Goal: Task Accomplishment & Management: Use online tool/utility

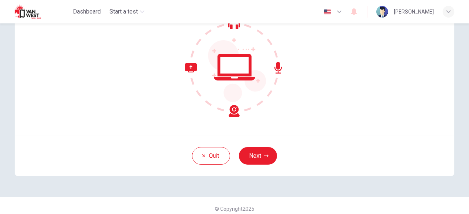
scroll to position [90, 0]
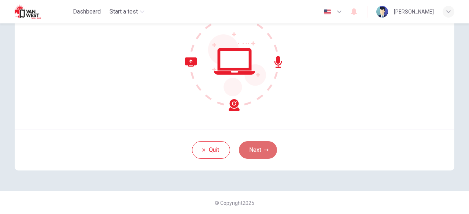
click at [266, 153] on button "Next" at bounding box center [258, 150] width 38 height 18
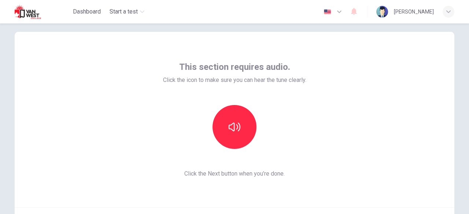
scroll to position [14, 0]
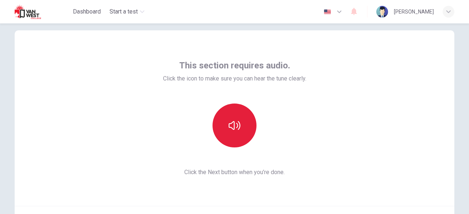
click at [225, 125] on button "button" at bounding box center [234, 126] width 44 height 44
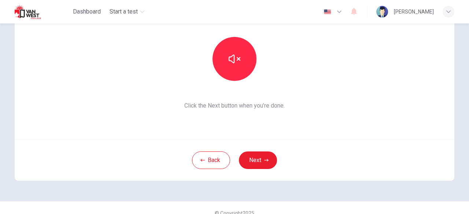
scroll to position [81, 0]
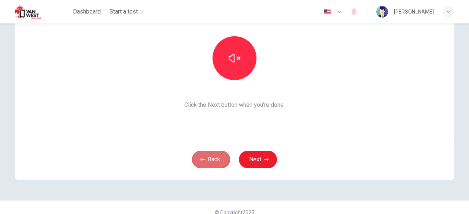
click at [216, 151] on button "Back" at bounding box center [211, 160] width 38 height 18
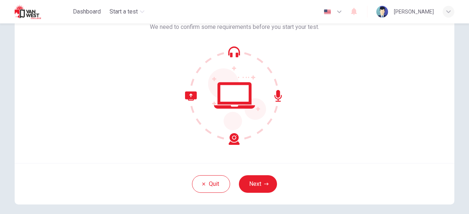
scroll to position [57, 0]
click at [258, 178] on button "Next" at bounding box center [258, 184] width 38 height 18
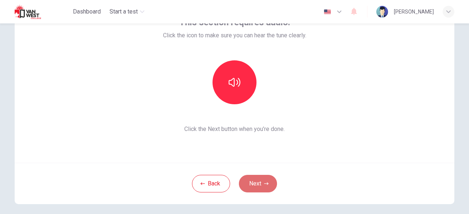
click at [262, 185] on button "Next" at bounding box center [258, 184] width 38 height 18
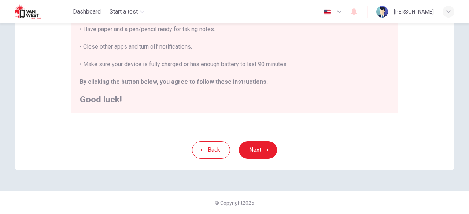
scroll to position [193, 0]
click at [264, 155] on button "Next" at bounding box center [258, 150] width 38 height 18
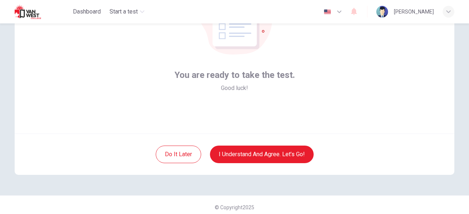
scroll to position [86, 0]
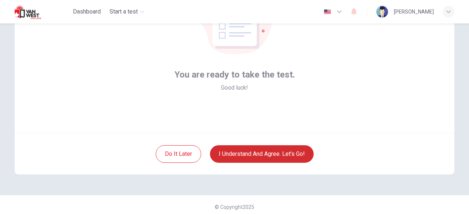
click at [308, 150] on button "I understand and agree. Let’s go!" at bounding box center [262, 154] width 104 height 18
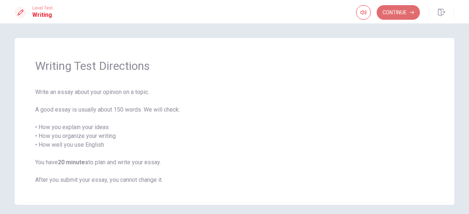
click at [399, 12] on button "Continue" at bounding box center [398, 12] width 43 height 15
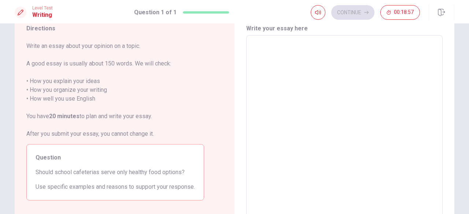
scroll to position [28, 0]
click at [257, 46] on textarea at bounding box center [344, 137] width 186 height 190
type textarea "I"
type textarea "x"
type textarea "I"
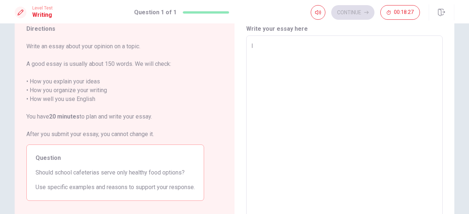
type textarea "x"
type textarea "I t"
type textarea "x"
type textarea "I th"
type textarea "x"
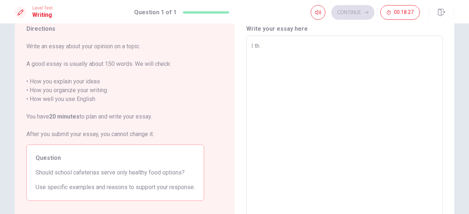
type textarea "I thi"
type textarea "x"
type textarea "I thin"
type textarea "x"
type textarea "I think"
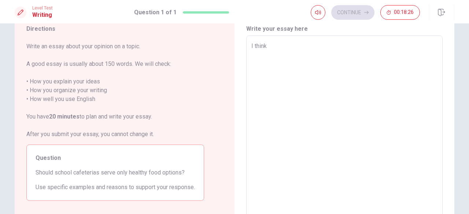
type textarea "x"
type textarea "I think"
type textarea "x"
type textarea "I think s"
type textarea "x"
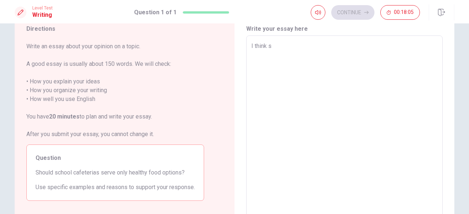
type textarea "I think sh"
type textarea "x"
type textarea "I think sho"
type textarea "x"
type textarea "I think shoc"
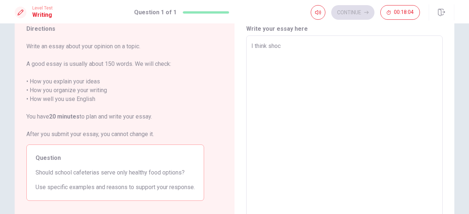
type textarea "x"
type textarea "I think shocc"
type textarea "x"
type textarea "I think shoc"
type textarea "x"
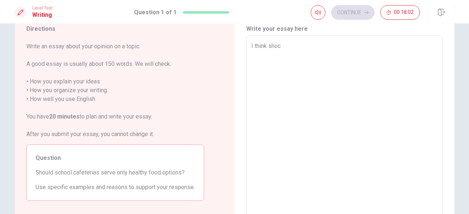
type textarea "I think sho"
type textarea "x"
type textarea "I think sh"
type textarea "x"
type textarea "I think s"
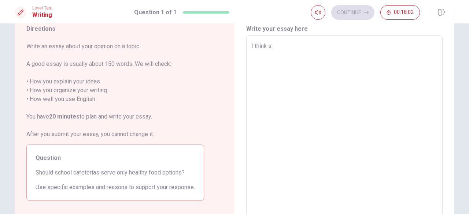
type textarea "x"
type textarea "I think sc"
type textarea "x"
type textarea "I think sch"
type textarea "x"
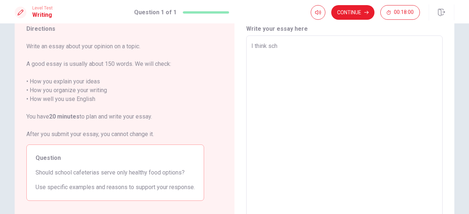
type textarea "I think scho"
type textarea "x"
type textarea "I think schoo"
type textarea "x"
type textarea "I think school"
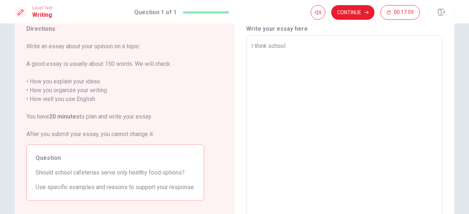
type textarea "x"
type textarea "I think school"
type textarea "x"
type textarea "I think school c"
type textarea "x"
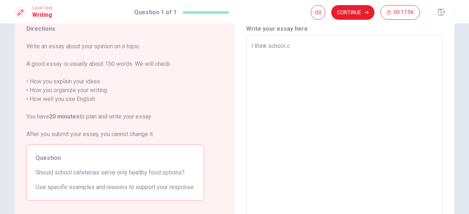
type textarea "I think school ca"
type textarea "x"
type textarea "I think school caf"
type textarea "x"
type textarea "I think school cafe"
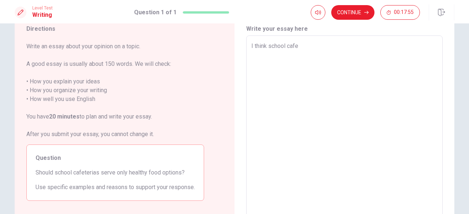
type textarea "x"
type textarea "I think school cafet"
type textarea "x"
type textarea "I think school cafete"
type textarea "x"
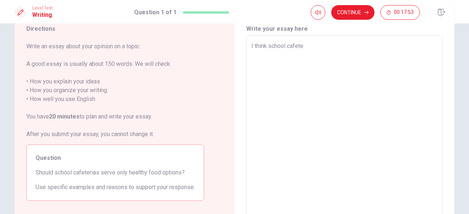
type textarea "I think school cafeter"
type textarea "x"
type textarea "I think school cafeteri"
type textarea "x"
type textarea "I think school cafeteria"
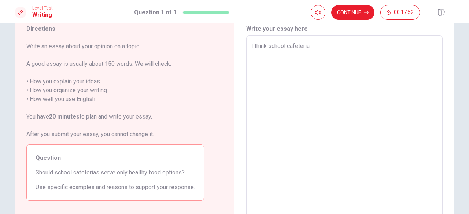
type textarea "x"
type textarea "I think school cafeterias"
type textarea "x"
type textarea "I think school cafeterias"
type textarea "x"
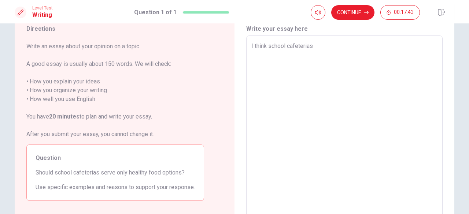
type textarea "I think school cafeterias s"
type textarea "x"
type textarea "I think school cafeterias se"
type textarea "x"
type textarea "I think school cafeterias ser"
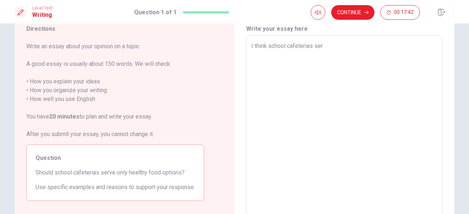
type textarea "x"
type textarea "I think school cafeterias serv"
type textarea "x"
type textarea "I think school cafeterias serve"
type textarea "x"
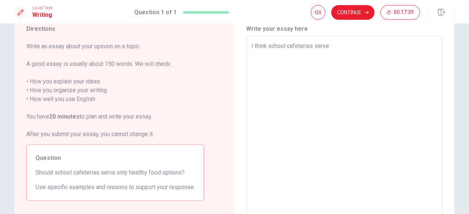
type textarea "I think school cafeterias serve"
type textarea "x"
type textarea "I think school cafeterias serve o"
type textarea "x"
type textarea "I think school cafeterias serve on"
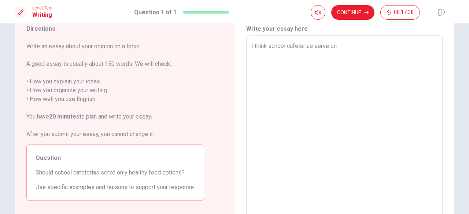
type textarea "x"
type textarea "I think school cafeterias serve onl"
type textarea "x"
type textarea "I think school cafeterias serve only"
type textarea "x"
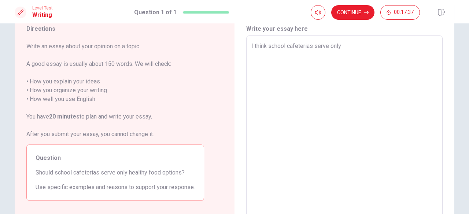
type textarea "I think school cafeterias serve only"
type textarea "x"
type textarea "I think school cafeterias serve only h"
type textarea "x"
type textarea "I think school cafeterias serve only he"
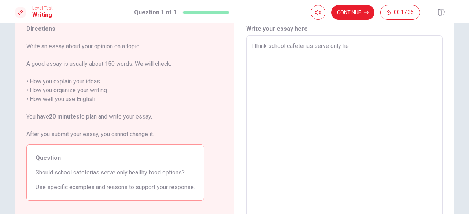
type textarea "x"
type textarea "I think school cafeterias serve only hea"
type textarea "x"
type textarea "I think school cafeterias serve only heal"
type textarea "x"
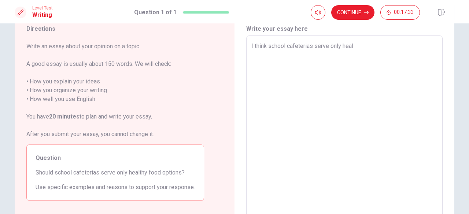
type textarea "I think school cafeterias serve only healt"
type textarea "x"
type textarea "I think school cafeterias serve only health"
type textarea "x"
type textarea "I think school cafeterias serve only healthy"
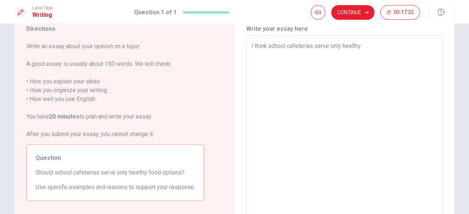
type textarea "x"
type textarea "I think school cafeterias serve only healthy"
type textarea "x"
type textarea "I think school cafeterias serve only healthy f"
type textarea "x"
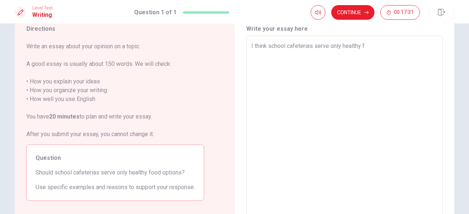
type textarea "I think school cafeterias serve only healthy fo"
type textarea "x"
type textarea "I think school cafeterias serve only healthy foo"
type textarea "x"
type textarea "I think school cafeterias serve only healthy food"
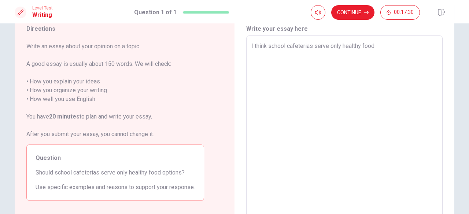
type textarea "x"
type textarea "I think school cafeterias serve only healthy food"
type textarea "x"
type textarea "I think school cafeterias serve only healthy food o"
type textarea "x"
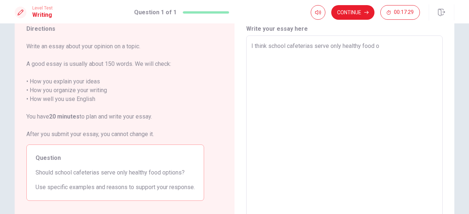
type textarea "I think school cafeterias serve only healthy food op"
type textarea "x"
type textarea "I think school cafeterias serve only healthy food opti"
type textarea "x"
type textarea "I think school cafeterias serve only healthy food optio"
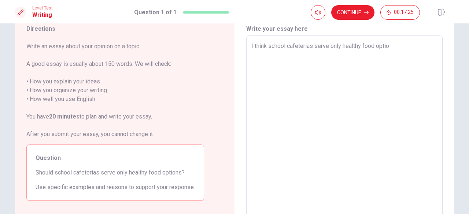
type textarea "x"
type textarea "I think school cafeterias serve only healthy food option"
type textarea "x"
type textarea "I think school cafeterias serve only healthy food options"
type textarea "x"
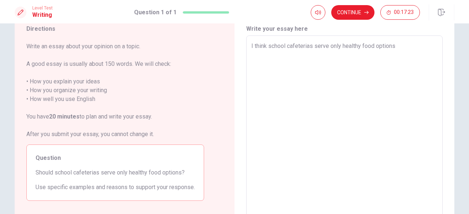
type textarea "I think school cafeterias serve only healthy food options."
type textarea "x"
type textarea "I think school cafeterias serve only healthy food options."
type textarea "x"
type textarea "I think school cafeterias serve only healthy food options. I"
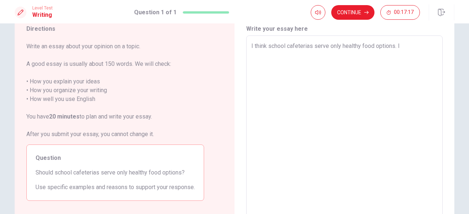
type textarea "x"
type textarea "I think school cafeterias serve only healthy food options. I"
type textarea "x"
type textarea "I think school cafeterias serve only healthy food options. I t"
type textarea "x"
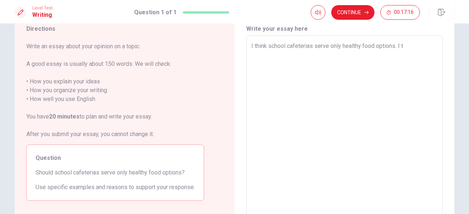
type textarea "I think school cafeterias serve only healthy food options. I th"
type textarea "x"
type textarea "I think school cafeterias serve only healthy food options. I thi"
type textarea "x"
type textarea "I think school cafeterias serve only healthy food options. I thin"
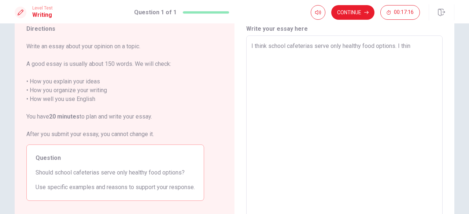
type textarea "x"
type textarea "I think school cafeterias serve only healthy food options. I think"
type textarea "x"
type textarea "I think school cafeterias serve only healthy food options. I think"
type textarea "x"
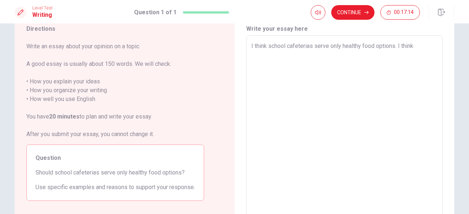
type textarea "I think school cafeterias serve only healthy food options. I think t"
type textarea "x"
type textarea "I think school cafeterias serve only healthy food options. I think tr"
type textarea "x"
type textarea "I think school cafeterias serve only healthy food options. I think tre"
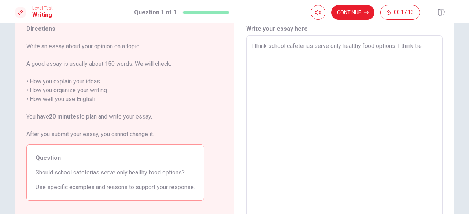
type textarea "x"
type textarea "I think school cafeterias serve only healthy food options. I think tree"
type textarea "x"
type textarea "I think school cafeterias serve only healthy food options. I thin tree"
type textarea "x"
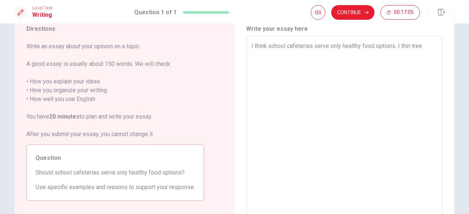
type textarea "I think school cafeterias serve only healthy food options. I thi tree"
type textarea "x"
type textarea "I think school cafeterias serve only healthy food options. I th tree"
type textarea "x"
type textarea "I think school cafeterias serve only healthy food options. I t tree"
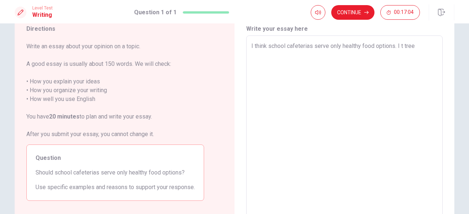
type textarea "x"
type textarea "I think school cafeterias serve only healthy food options. I tree"
type textarea "x"
type textarea "I think school cafeterias serve only healthy food options. I h tree"
type textarea "x"
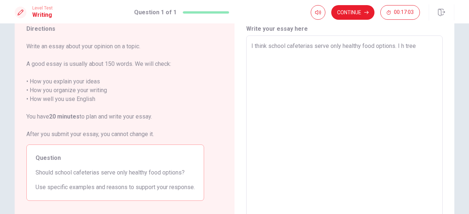
type textarea "I think school cafeterias serve only healthy food options. I ha tree"
type textarea "x"
type textarea "I think school cafeterias serve only healthy food options. I hav tree"
type textarea "x"
type textarea "I think school cafeterias serve only healthy food options. I have tree"
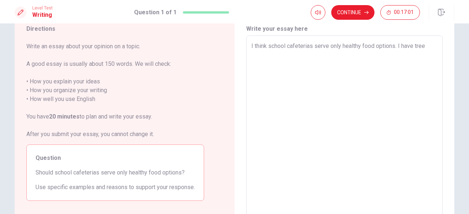
type textarea "x"
type textarea "I think school cafeterias serve only healthy food options. I have tree"
type textarea "x"
type textarea "I think school cafeterias serve only healthy food options. I have tree i"
type textarea "x"
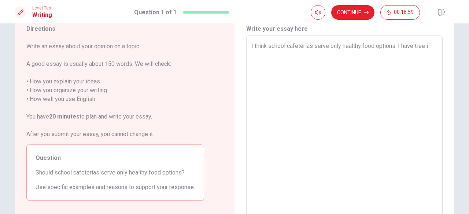
type textarea "I think school cafeterias serve only healthy food options. I have tree id"
type textarea "x"
type textarea "I think school cafeterias serve only healthy food options. I have tree ide"
type textarea "x"
type textarea "I think school cafeterias serve only healthy food options. I have tree idel"
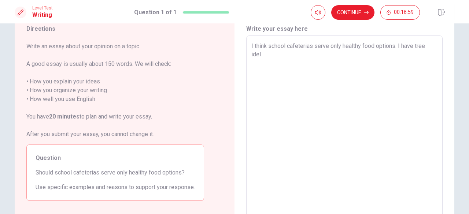
type textarea "x"
type textarea "I think school cafeterias serve only healthy food options. I have tree ideli"
type textarea "x"
type textarea "I think school cafeterias serve only healthy food options. I have tree idel"
type textarea "x"
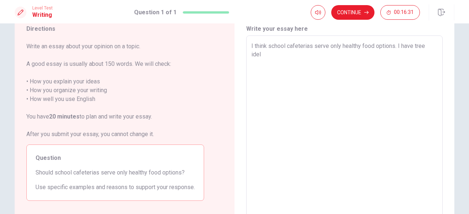
type textarea "I think school cafeterias serve only healthy food options. I have tree ide"
type textarea "x"
type textarea "I think school cafeterias serve only healthy food options. I have tree id"
type textarea "x"
type textarea "I think school cafeterias serve only healthy food options. I have tree i"
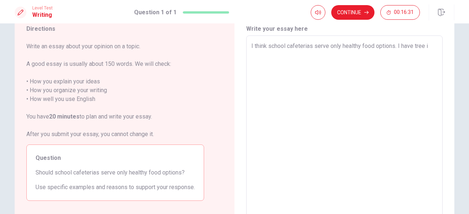
type textarea "x"
type textarea "I think school cafeterias serve only healthy food options. I have tree"
type textarea "x"
type textarea "I think school cafeterias serve only healthy food options. I have tree"
type textarea "x"
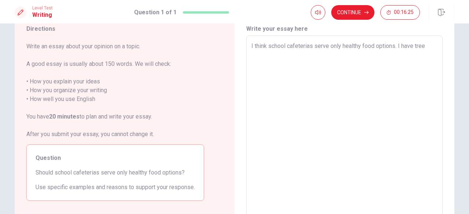
type textarea "I think school cafeterias serve only healthy food options. I have tre"
type textarea "x"
click at [427, 45] on textarea "I think school cafeterias serve only healthy food options. I have three reasons…" at bounding box center [344, 137] width 186 height 190
click at [339, 63] on textarea "I think school cafeterias serve only healthy food options. I have two reasons f…" at bounding box center [344, 137] width 186 height 190
click at [367, 55] on textarea "I think school cafeterias serve only healthy food options. I have two reasons f…" at bounding box center [344, 137] width 186 height 190
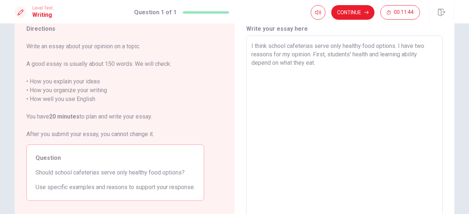
click at [247, 63] on div "I think school cafeterias serve only healthy food options. I have two reasons f…" at bounding box center [344, 137] width 196 height 203
click at [327, 62] on textarea "I think school cafeterias serve only healthy food options. I have two reasons f…" at bounding box center [344, 137] width 186 height 190
click at [336, 94] on textarea "I think school cafeterias serve only healthy food options. I have two reasons f…" at bounding box center [344, 137] width 186 height 190
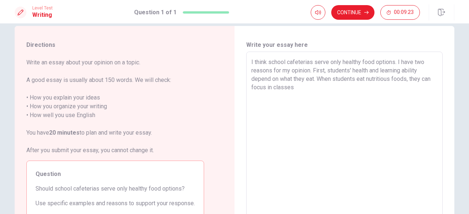
scroll to position [9, 0]
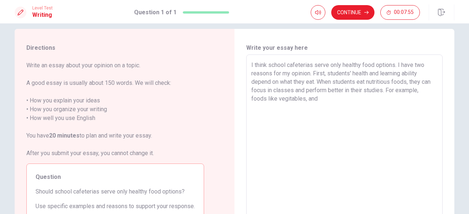
click at [285, 99] on textarea "I think school cafeterias serve only healthy food options. I have two reasons f…" at bounding box center [344, 156] width 186 height 190
click at [318, 98] on textarea "I think school cafeterias serve only healthy food options. I have two reasons f…" at bounding box center [344, 156] width 186 height 190
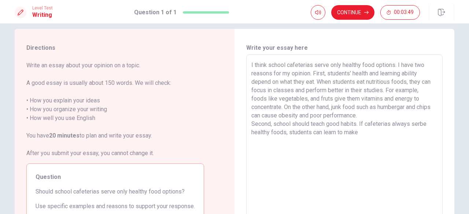
click at [423, 124] on textarea "I think school cafeterias serve only healthy food options. I have two reasons f…" at bounding box center [344, 156] width 186 height 190
click at [372, 131] on textarea "I think school cafeterias serve only healthy food options. I have two reasons f…" at bounding box center [344, 156] width 186 height 190
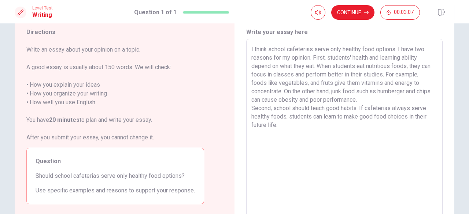
scroll to position [25, 0]
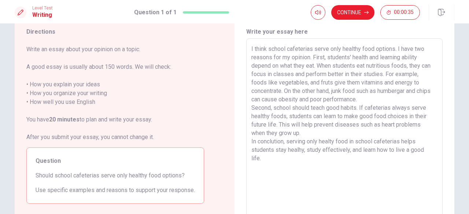
click at [323, 131] on textarea "I think school cafeterias serve only healthy food options. I have two reasons f…" at bounding box center [344, 140] width 186 height 190
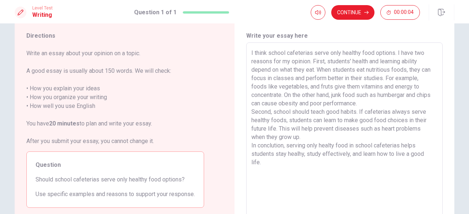
scroll to position [22, 0]
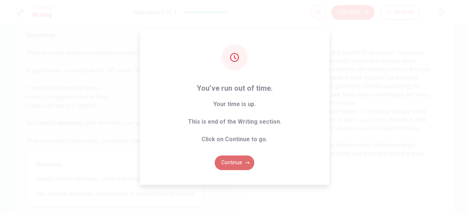
click at [242, 162] on button "Continue" at bounding box center [235, 163] width 40 height 15
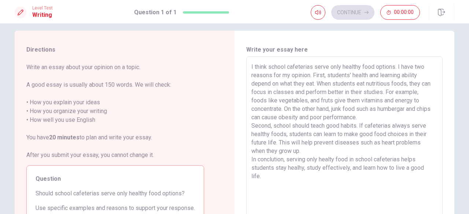
scroll to position [0, 0]
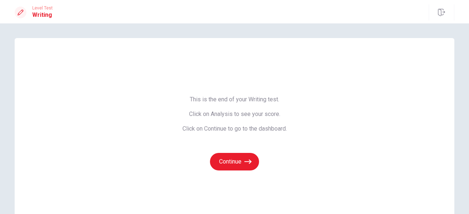
scroll to position [21, 0]
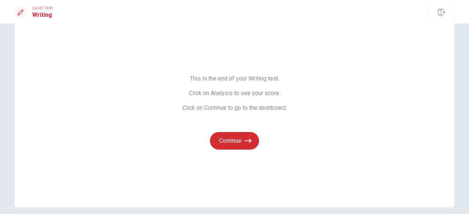
click at [244, 140] on icon "button" at bounding box center [247, 141] width 7 height 4
